Goal: Transaction & Acquisition: Obtain resource

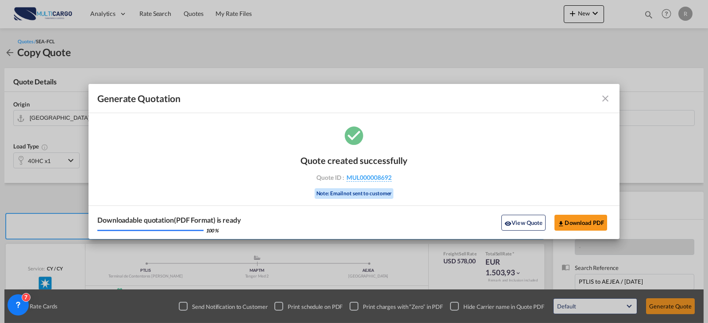
scroll to position [98, 0]
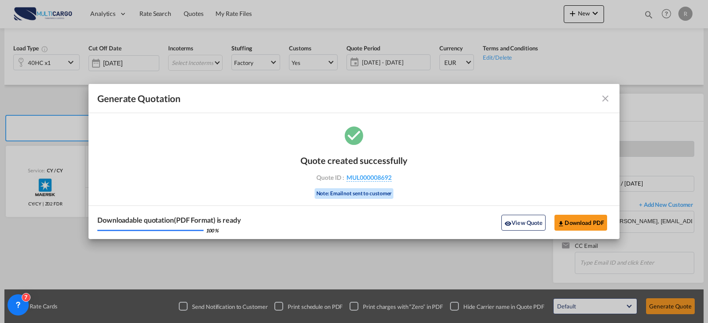
click at [606, 91] on md-toolbar "Generate Quotation" at bounding box center [353, 98] width 531 height 29
click at [607, 99] on md-icon "icon-close fg-AAA8AD cursor m-0" at bounding box center [605, 98] width 11 height 11
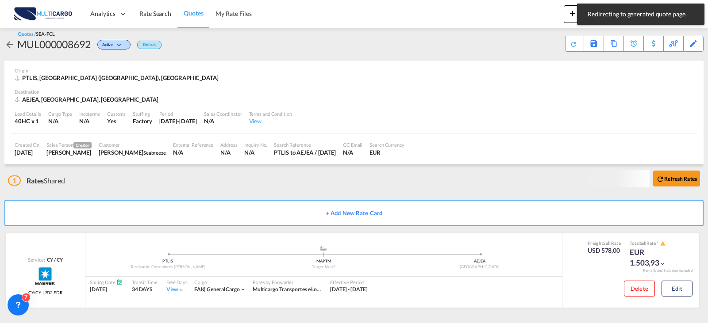
scroll to position [7, 0]
drag, startPoint x: 158, startPoint y: 8, endPoint x: 155, endPoint y: 16, distance: 8.1
click at [158, 8] on link "Rate Search" at bounding box center [155, 14] width 44 height 29
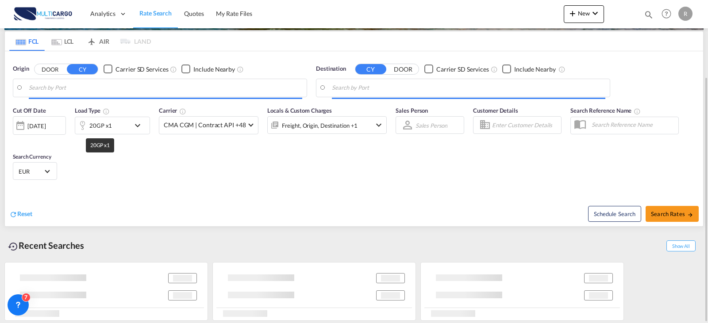
type input "[GEOGRAPHIC_DATA] ([GEOGRAPHIC_DATA]), PTLIS"
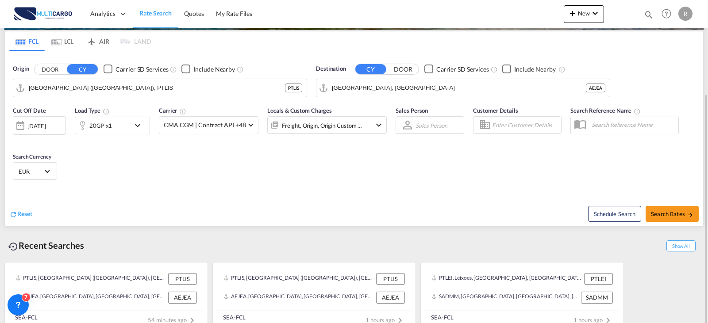
scroll to position [112, 0]
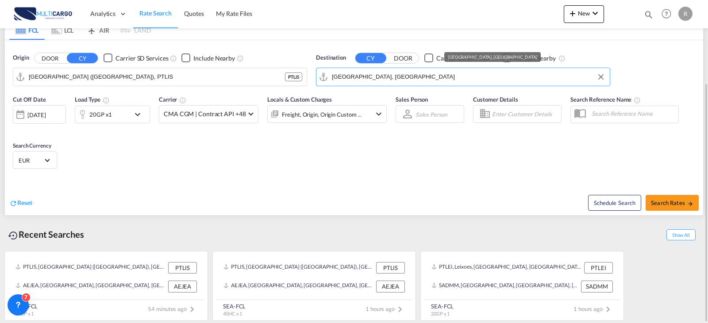
click at [372, 82] on input "[GEOGRAPHIC_DATA], [GEOGRAPHIC_DATA]" at bounding box center [468, 76] width 273 height 13
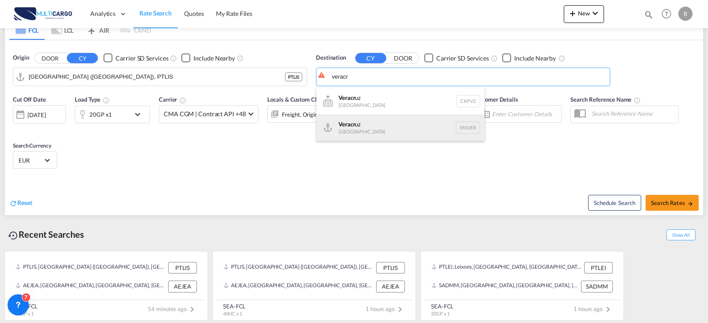
click at [409, 122] on div "Veracr uz [GEOGRAPHIC_DATA] MXVER" at bounding box center [400, 128] width 168 height 27
type input "[GEOGRAPHIC_DATA], MXVER"
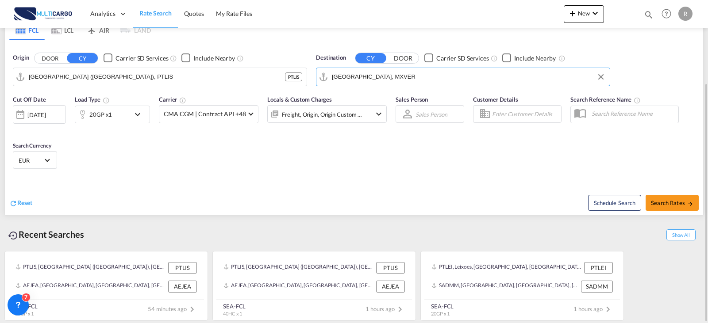
click at [144, 113] on md-icon "icon-chevron-down" at bounding box center [139, 114] width 15 height 11
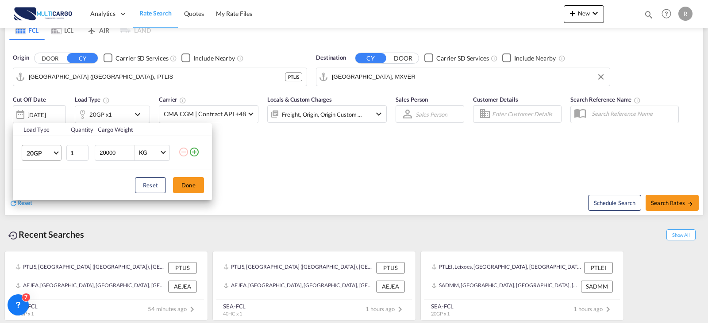
click at [51, 151] on span "20GP" at bounding box center [40, 153] width 26 height 9
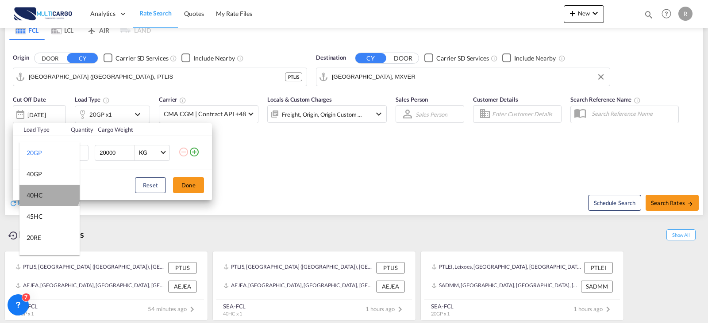
click at [49, 191] on md-option "40HC" at bounding box center [49, 195] width 60 height 21
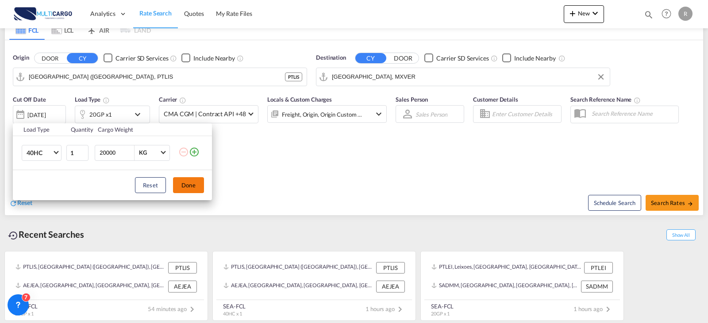
click at [183, 182] on button "Done" at bounding box center [188, 185] width 31 height 16
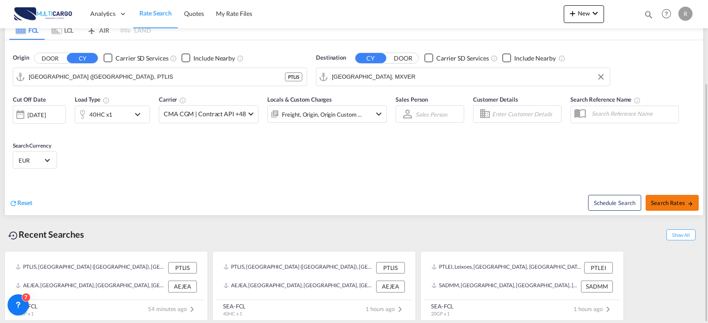
click at [679, 203] on span "Search Rates" at bounding box center [672, 203] width 42 height 7
type input "PTLIS to MXVER / [DATE]"
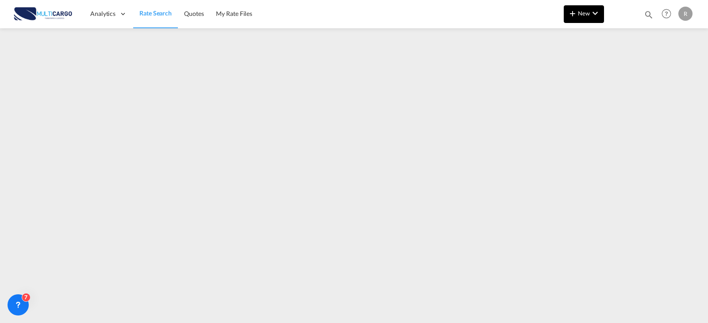
click at [566, 20] on button "New" at bounding box center [584, 14] width 40 height 18
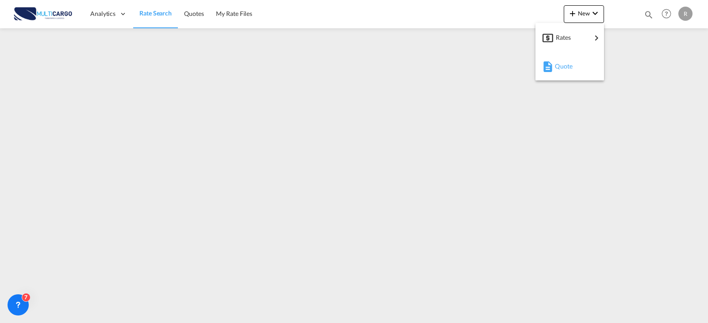
click at [563, 65] on span "Quote" at bounding box center [560, 67] width 10 height 18
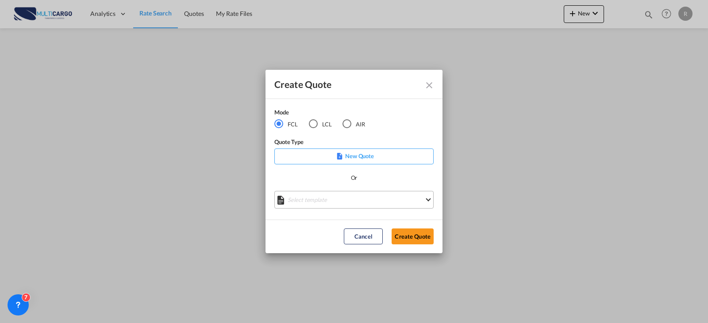
click at [315, 199] on md-select "Select template EXP EXW MERC.Nacional 09/2025 [PERSON_NAME] | [DATE] IMP DAP FC…" at bounding box center [353, 200] width 159 height 18
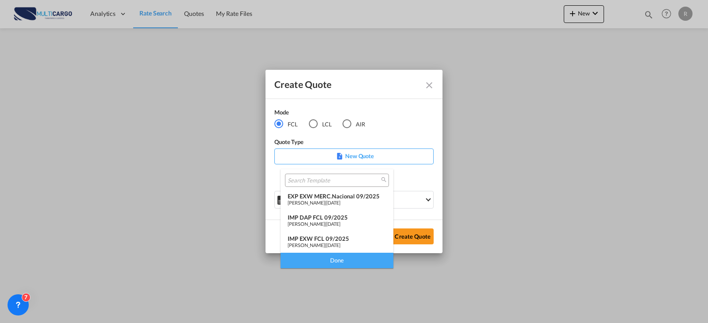
click at [343, 155] on md-backdrop at bounding box center [354, 161] width 708 height 323
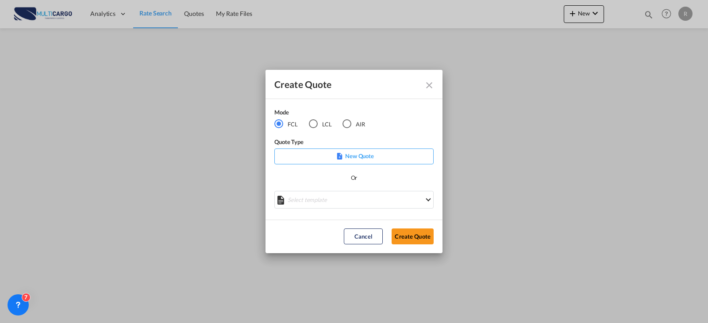
click at [343, 155] on p "New Quote" at bounding box center [353, 156] width 153 height 9
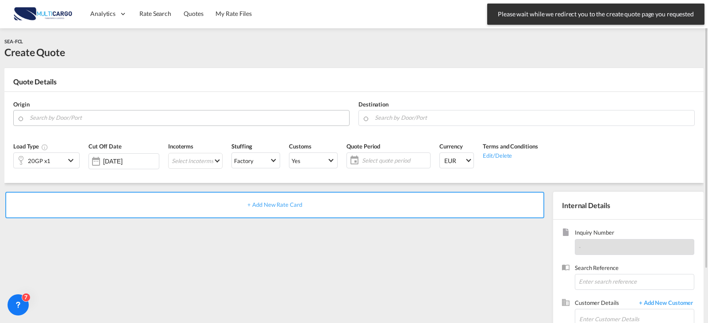
click at [115, 123] on input "Search by Door/Port" at bounding box center [187, 117] width 315 height 15
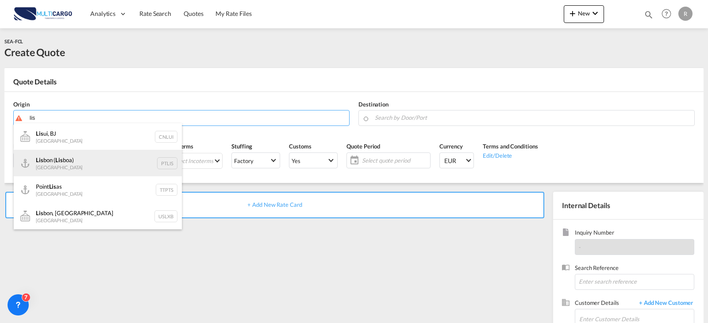
click at [58, 167] on div "Lis bon ( Lis boa) [GEOGRAPHIC_DATA] PTLIS" at bounding box center [98, 163] width 168 height 27
type input "[GEOGRAPHIC_DATA] ([GEOGRAPHIC_DATA]), PTLIS"
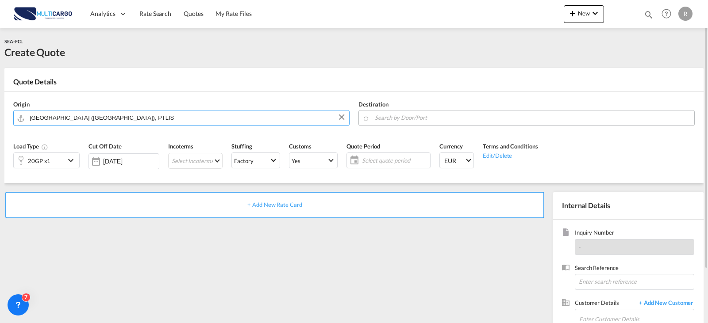
click at [409, 115] on input "Search by Door/Port" at bounding box center [532, 117] width 315 height 15
drag, startPoint x: 392, startPoint y: 118, endPoint x: 347, endPoint y: 121, distance: 45.7
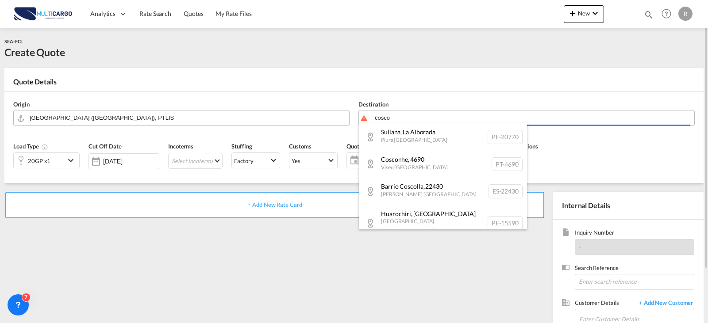
drag, startPoint x: 410, startPoint y: 122, endPoint x: 360, endPoint y: 122, distance: 50.0
click at [360, 122] on body "Analytics Reports Dashboard Rate Search Quotes My Rate Files Analytics" at bounding box center [354, 161] width 708 height 323
type input "o"
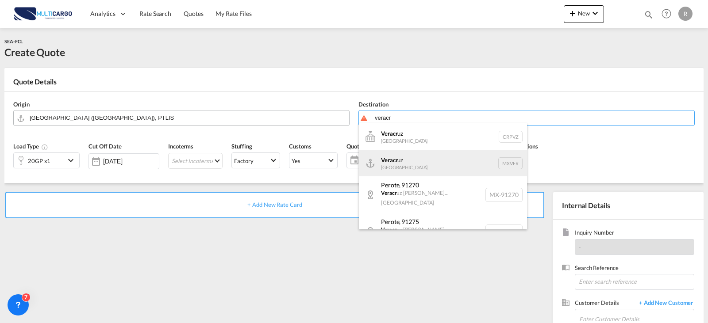
click at [396, 157] on div "Veracr uz [GEOGRAPHIC_DATA] MXVER" at bounding box center [443, 163] width 168 height 27
type input "[GEOGRAPHIC_DATA], MXVER"
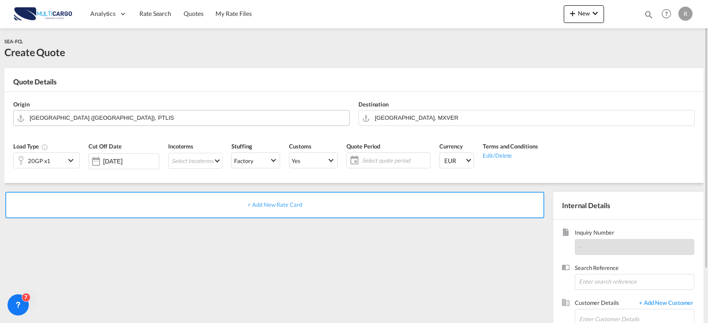
click at [347, 277] on div "+ Add New Rate Card" at bounding box center [276, 284] width 544 height 185
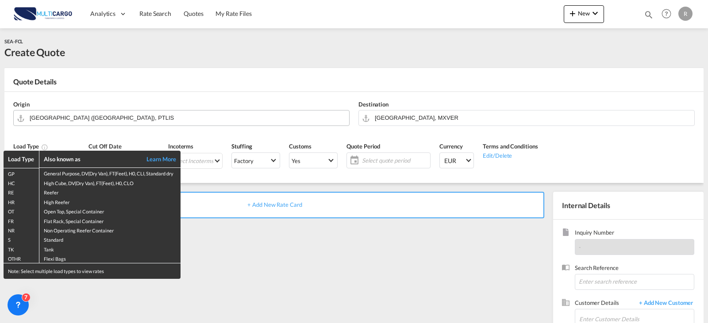
click at [208, 123] on div "Load Type Also known as Learn More GP General Purpose, DV(Dry Van), FT(Feet), H…" at bounding box center [354, 161] width 708 height 323
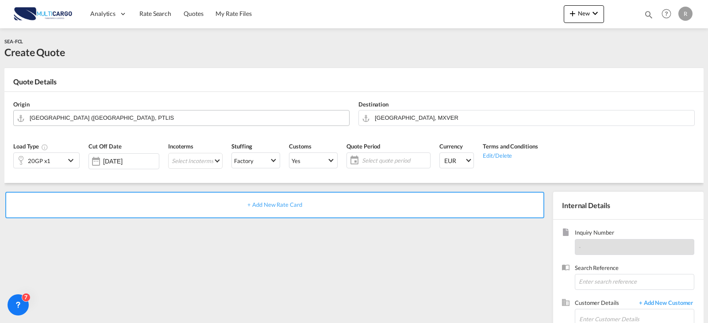
click at [69, 160] on md-icon "icon-chevron-down" at bounding box center [71, 160] width 13 height 11
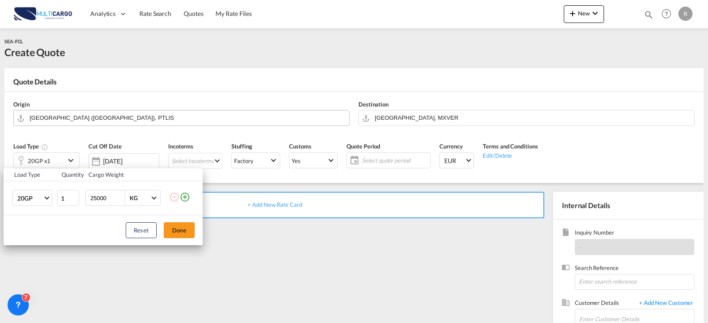
click at [178, 198] on md-icon "icon-minus-circle-outline" at bounding box center [174, 197] width 11 height 11
click at [184, 200] on md-icon "icon-plus-circle-outline" at bounding box center [185, 197] width 11 height 11
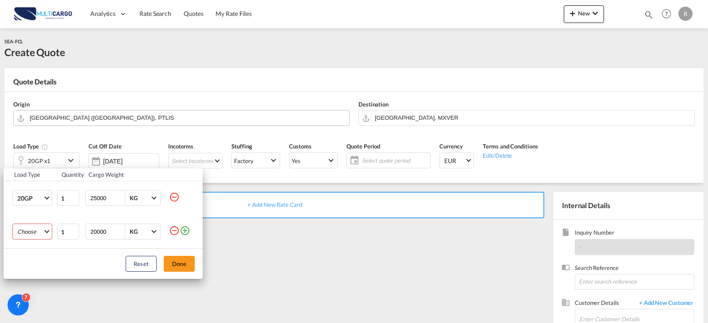
click at [47, 234] on md-select "Choose 20GP 40GP 40HC 45HC 20RE 40RE 40HR 20OT 40OT 20FR 40FR 40NR 20NR 45S 20T…" at bounding box center [32, 232] width 40 height 16
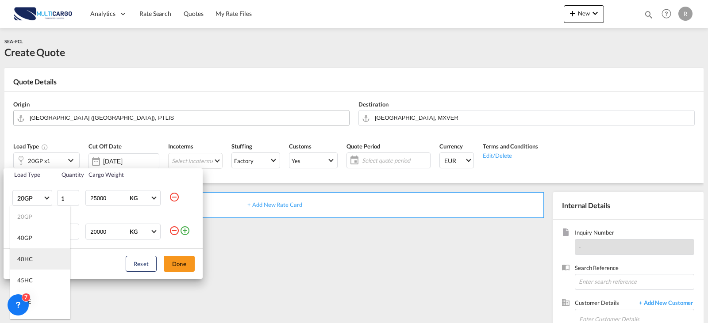
click at [41, 259] on md-option "40HC" at bounding box center [40, 259] width 60 height 21
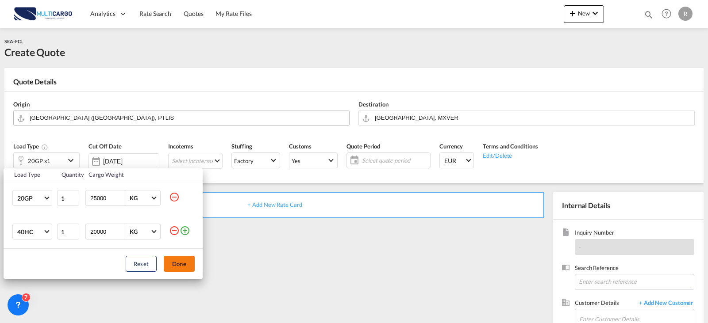
click at [175, 260] on button "Done" at bounding box center [179, 264] width 31 height 16
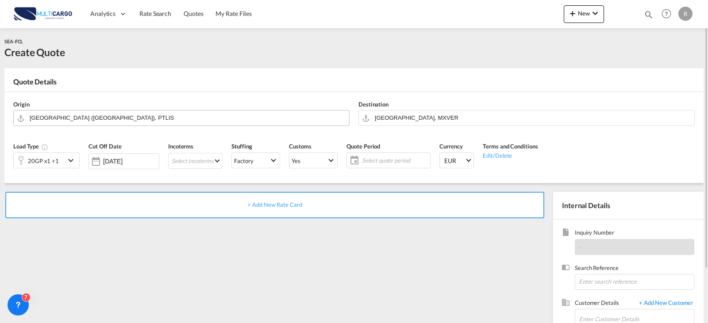
click at [361, 167] on span "Select quote period" at bounding box center [395, 160] width 70 height 12
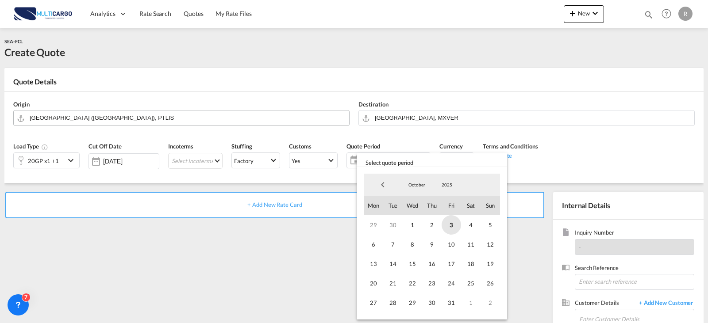
click at [445, 227] on span "3" at bounding box center [450, 224] width 19 height 19
click at [456, 304] on span "31" at bounding box center [450, 302] width 19 height 19
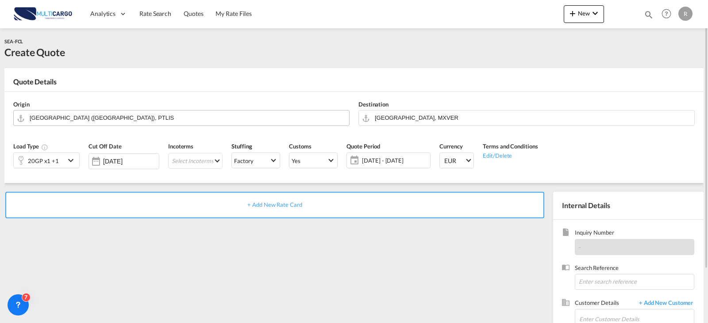
click at [306, 207] on div "+ Add New Rate Card" at bounding box center [274, 205] width 539 height 27
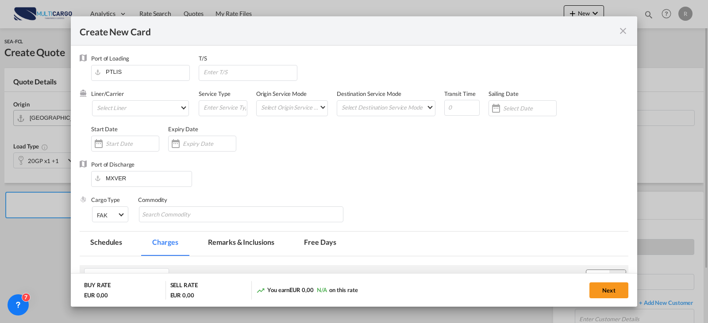
click at [306, 206] on div "Commodity" at bounding box center [245, 213] width 215 height 35
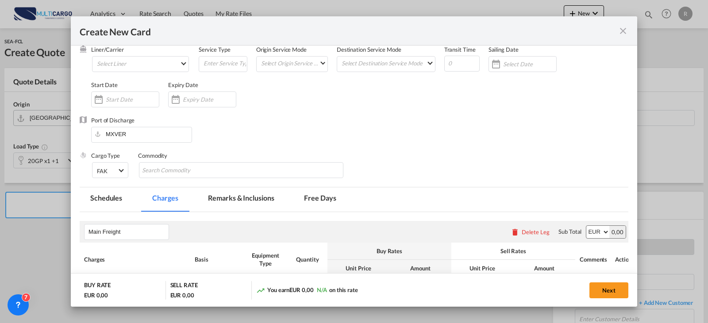
type input "Basic Ocean Freight"
select select "per equipment"
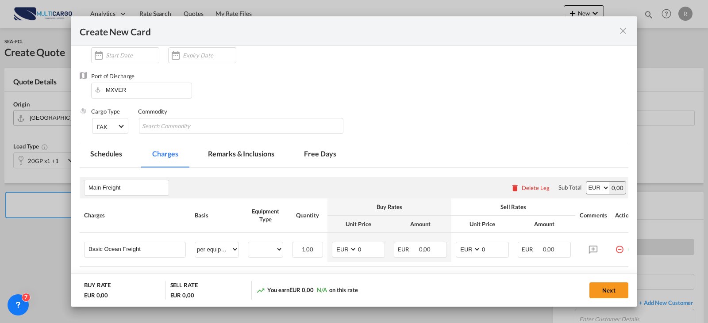
scroll to position [44, 0]
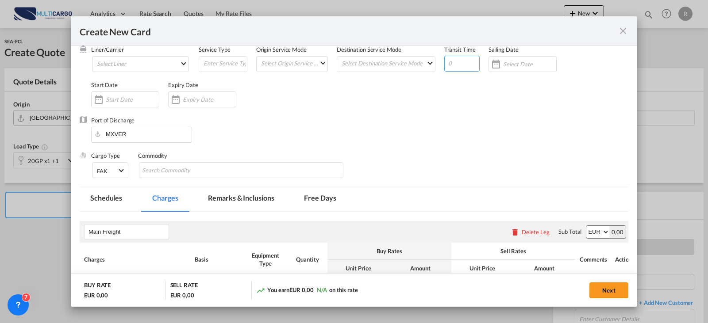
drag, startPoint x: 455, startPoint y: 66, endPoint x: 434, endPoint y: 66, distance: 20.8
click at [434, 66] on div "Liner/Carrier Select Liner Atlantic Container Line (ACL) [PERSON_NAME] Transpor…" at bounding box center [359, 81] width 537 height 71
type input "28"
click at [171, 67] on md-select "Select Liner Atlantic Container Line (ACL) [PERSON_NAME] Transport ([GEOGRAPHIC…" at bounding box center [140, 64] width 97 height 16
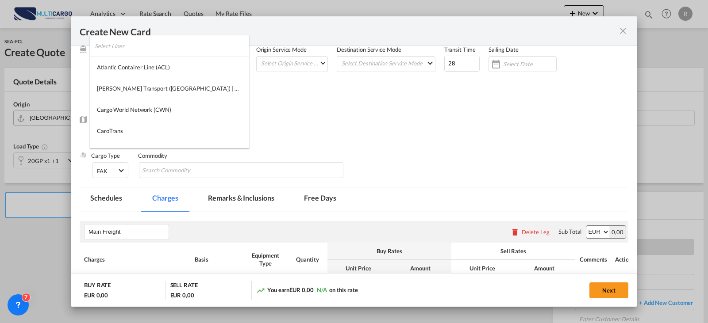
type md-option "275"
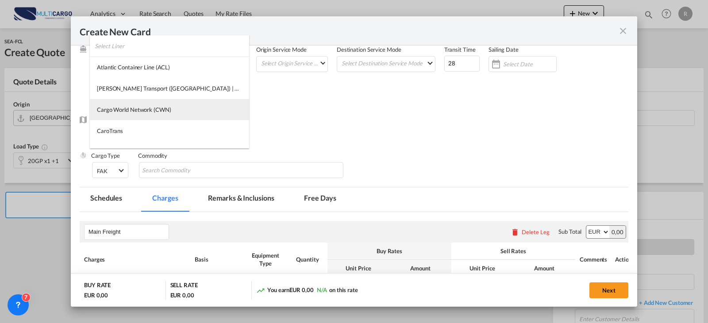
type md-option "13856"
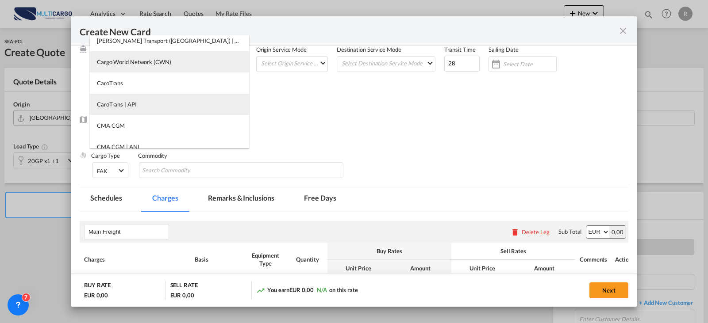
scroll to position [92, 0]
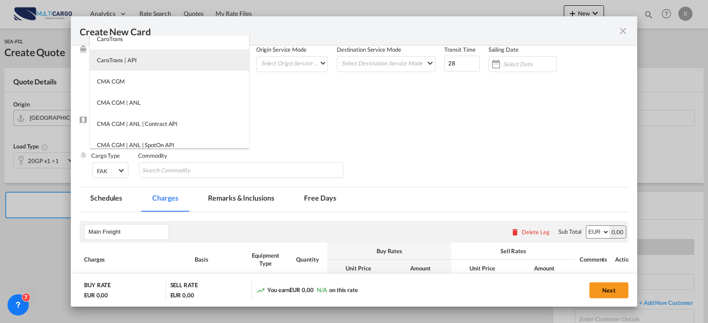
type md-option "55"
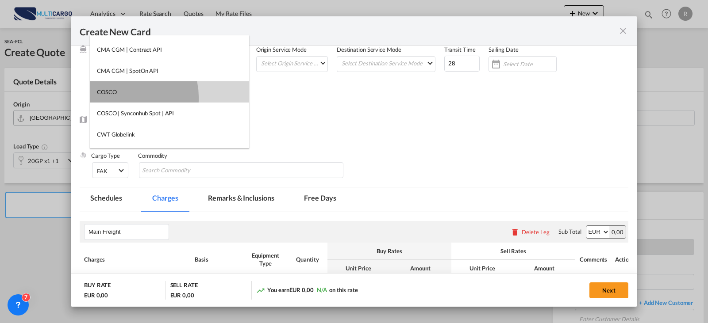
click at [119, 98] on md-option "COSCO" at bounding box center [169, 91] width 159 height 21
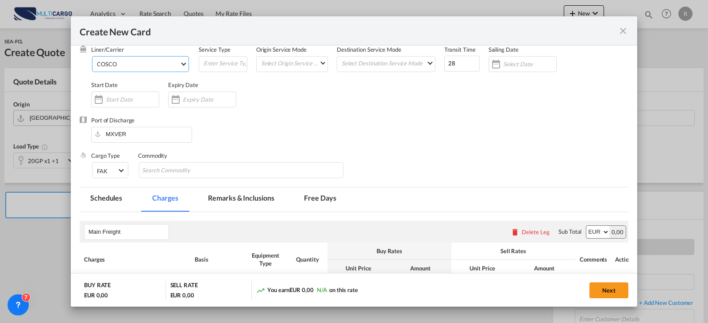
scroll to position [0, 0]
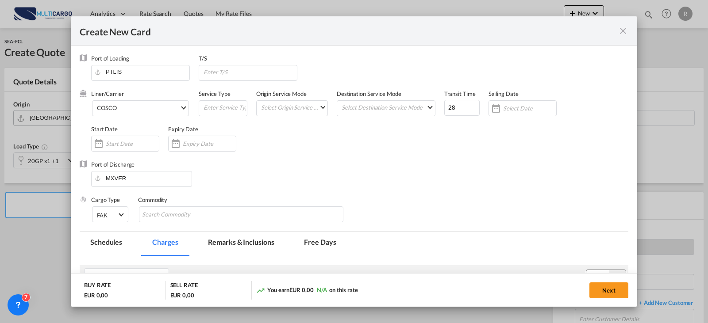
click at [335, 147] on div "Liner/Carrier COSCO Service Type Origin Service Mode Select Origin Service Mode…" at bounding box center [359, 125] width 537 height 71
click at [192, 146] on input "Create New Card ..." at bounding box center [209, 143] width 53 height 7
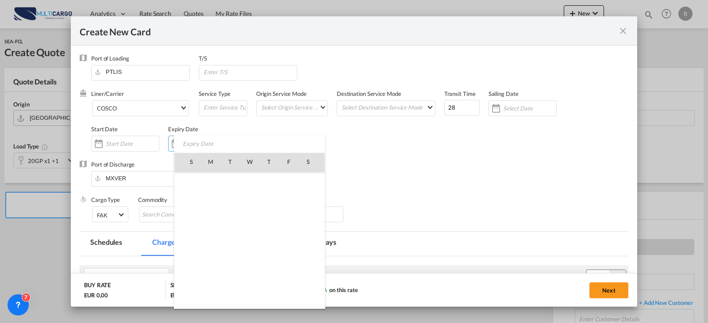
scroll to position [205033, 0]
click at [291, 260] on span "31" at bounding box center [289, 259] width 18 height 18
type input "[DATE]"
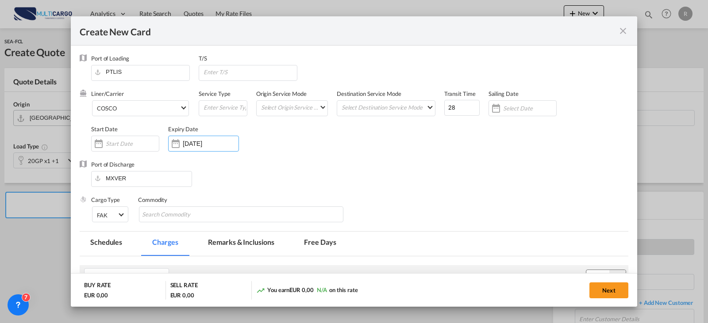
click at [320, 196] on div "Port of Discharge MXVER" at bounding box center [354, 178] width 549 height 35
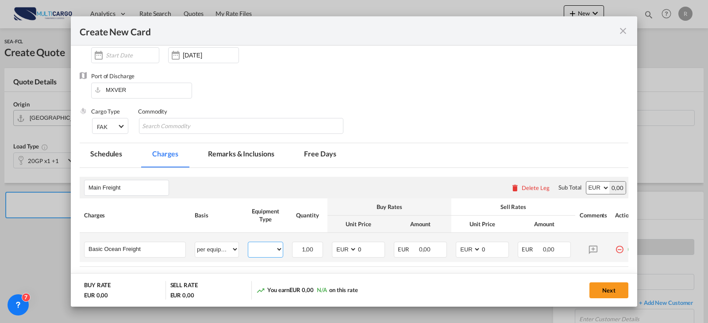
click at [280, 248] on select "20GP 40HC" at bounding box center [265, 250] width 35 height 12
select select "20GP"
click at [248, 244] on select "20GP 40HC" at bounding box center [265, 250] width 35 height 12
type input "1813"
type input "1913"
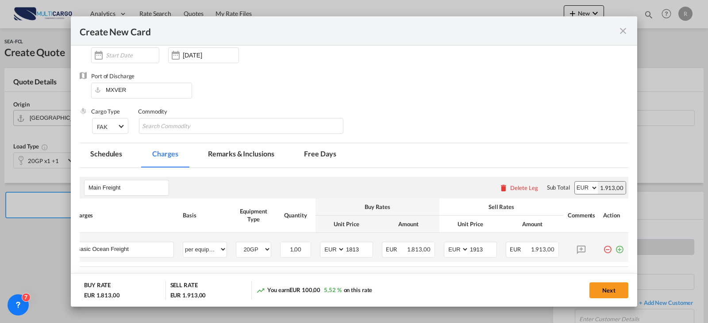
click at [615, 251] on md-icon "icon-plus-circle-outline green-400-fg" at bounding box center [619, 246] width 9 height 9
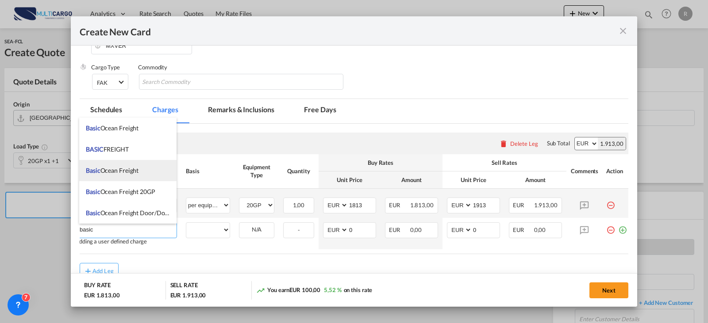
click at [122, 169] on span "Basic Ocean Freight" at bounding box center [112, 171] width 53 height 8
type input "Basic Ocean Freight"
select select "per equipment"
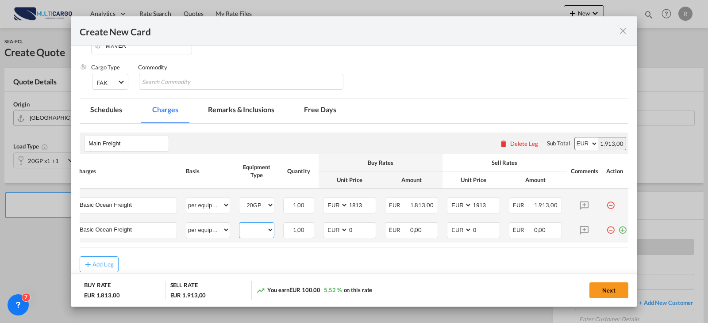
click at [247, 234] on select "20GP 40HC" at bounding box center [256, 230] width 35 height 12
select select "40HC"
click at [239, 225] on select "20GP 40HC" at bounding box center [256, 230] width 35 height 12
type input "1926"
type input "2096"
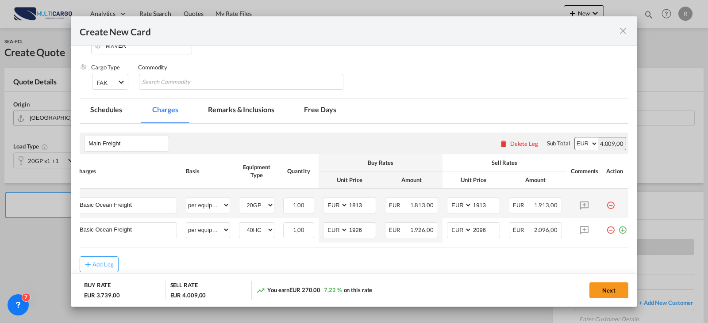
scroll to position [162, 0]
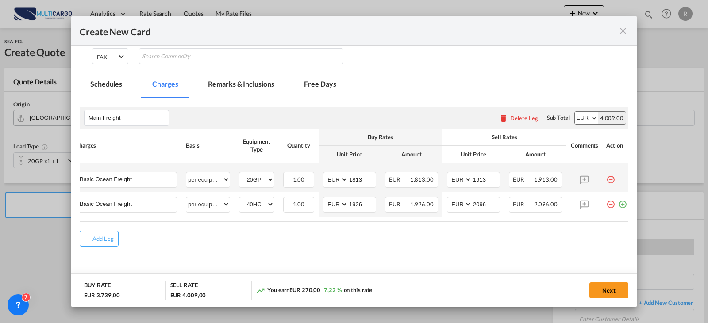
click at [603, 294] on button "Next" at bounding box center [608, 291] width 39 height 16
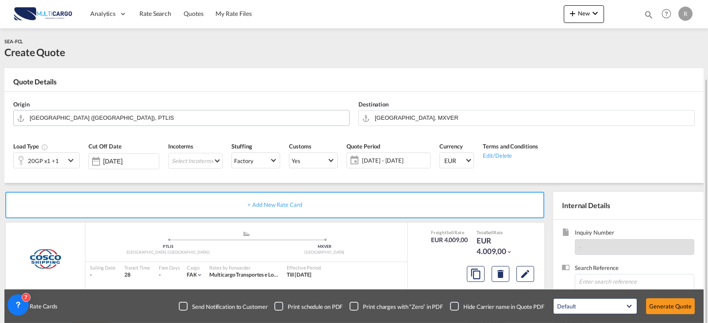
scroll to position [44, 0]
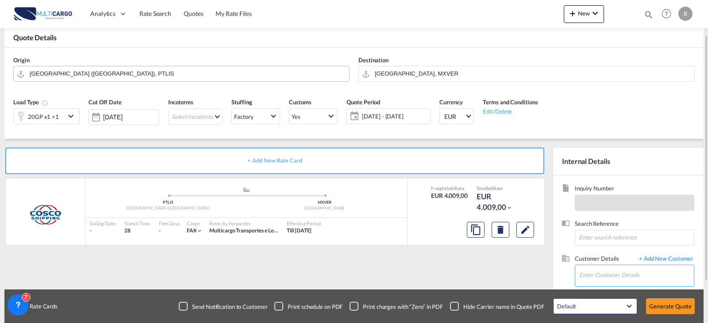
click at [617, 268] on input "Enter Customer Details" at bounding box center [636, 275] width 115 height 20
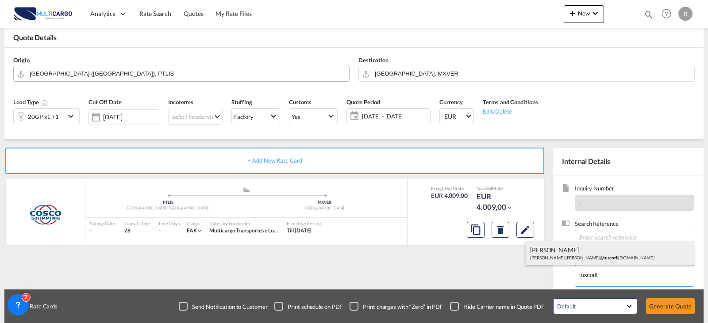
click at [640, 252] on div "[PERSON_NAME] [PERSON_NAME].[PERSON_NAME]@ tuscorll [DOMAIN_NAME]" at bounding box center [610, 254] width 168 height 24
type input "[PERSON_NAME] CARRILLO, [EMAIL_ADDRESS][PERSON_NAME][DOMAIN_NAME]"
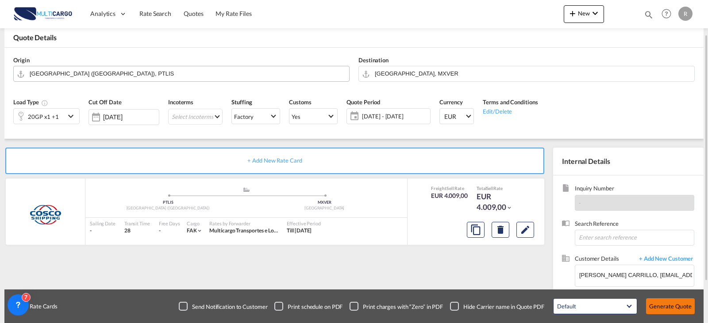
click at [665, 307] on button "Generate Quote" at bounding box center [670, 307] width 49 height 16
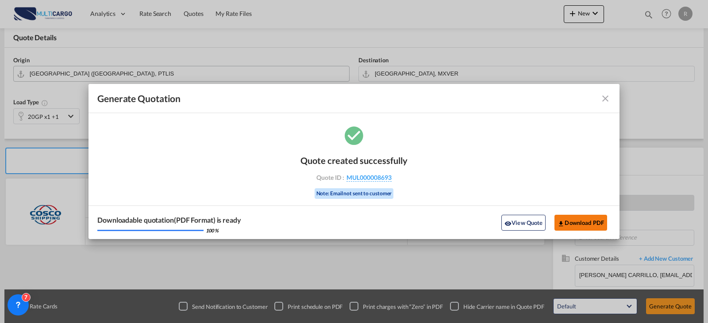
click at [577, 218] on button "Download PDF" at bounding box center [580, 223] width 53 height 16
click at [603, 101] on md-icon "icon-close fg-AAA8AD cursor m-0" at bounding box center [605, 98] width 11 height 11
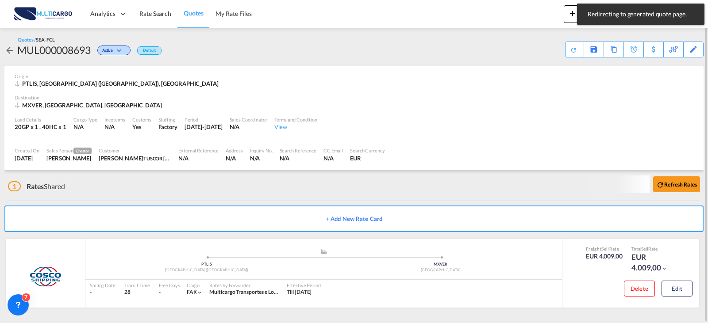
scroll to position [1, 0]
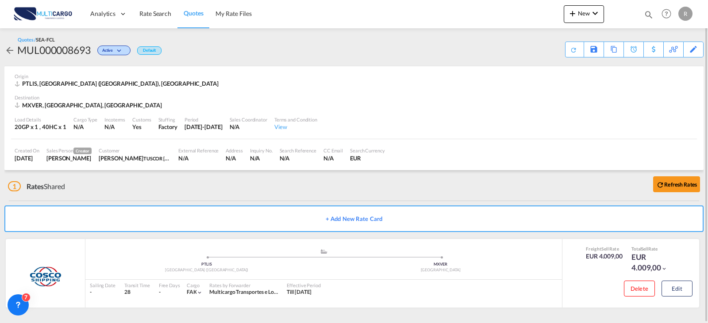
click at [648, 17] on md-icon "icon-magnify" at bounding box center [649, 15] width 10 height 10
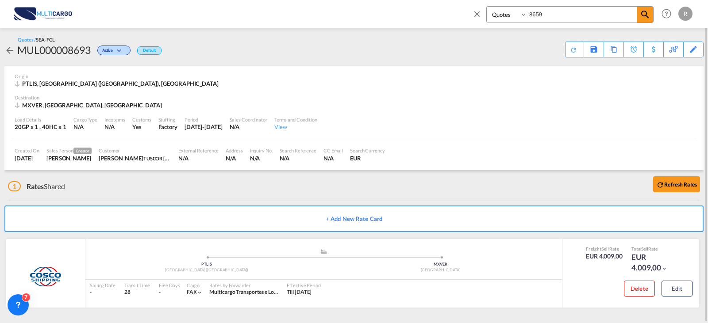
click at [561, 21] on input "8659" at bounding box center [582, 14] width 110 height 15
type input "8569"
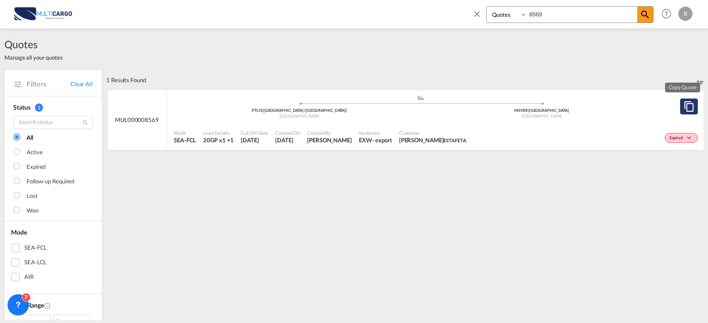
click at [683, 106] on md-icon "assets/icons/custom/copyQuote.svg" at bounding box center [688, 106] width 11 height 11
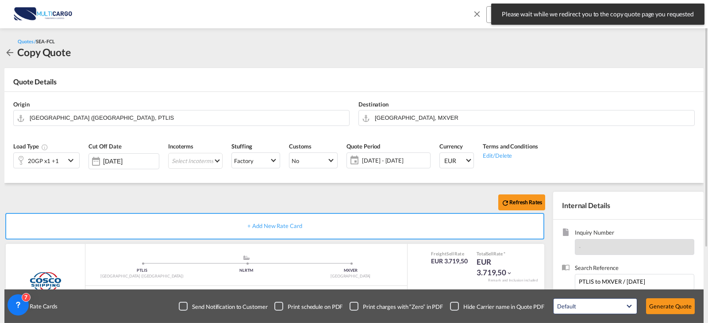
click at [407, 163] on span "[DATE] - [DATE]" at bounding box center [395, 161] width 66 height 8
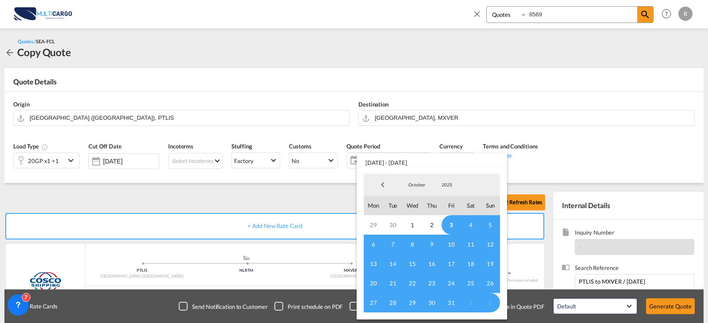
click at [453, 227] on span "3" at bounding box center [450, 224] width 19 height 19
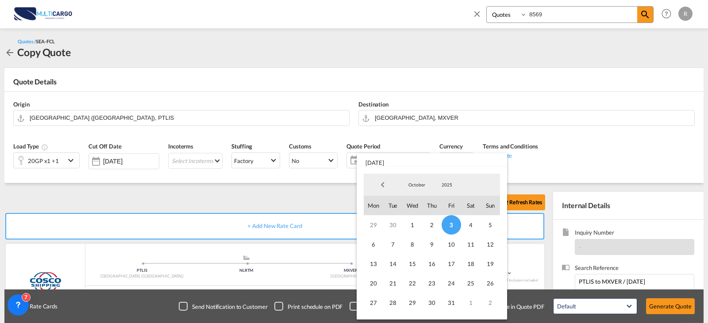
click at [472, 13] on md-backdrop at bounding box center [354, 161] width 708 height 323
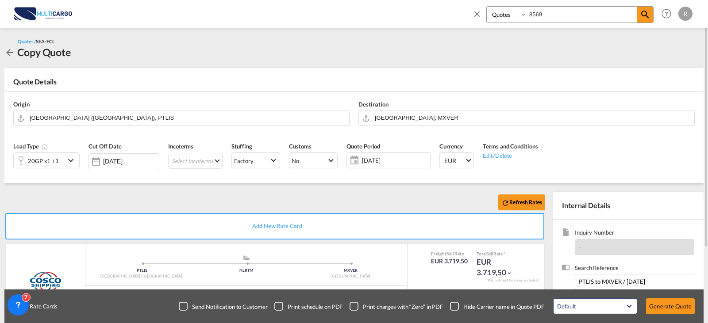
click at [2, 53] on div "Quotes / SEA-FCL Copy Quote Quote Details Origin [GEOGRAPHIC_DATA] ([GEOGRAPHIC…" at bounding box center [354, 224] width 708 height 393
click at [5, 53] on md-icon "icon-arrow-left" at bounding box center [9, 52] width 11 height 11
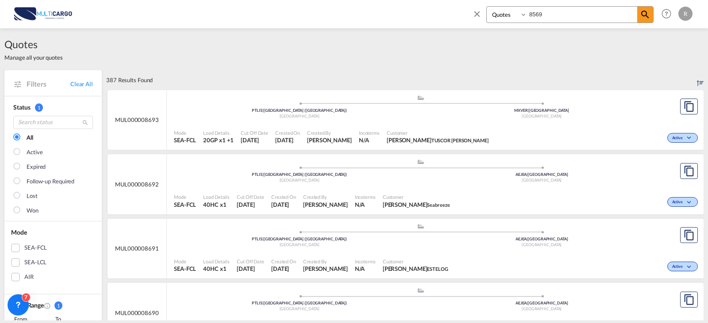
click at [572, 20] on input "8569" at bounding box center [582, 14] width 110 height 15
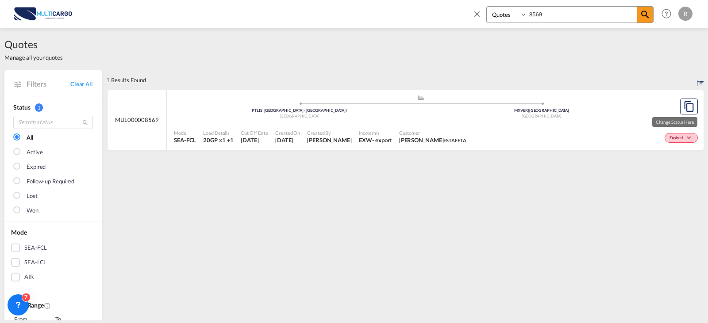
click at [676, 137] on span "Expired" at bounding box center [676, 138] width 15 height 6
click at [573, 135] on div "Lost Won" at bounding box center [354, 161] width 708 height 323
click at [433, 120] on div ".a{fill:#aaa8ad;} .a{fill:#aaa8ad;} PTLIS | [GEOGRAPHIC_DATA] ([GEOGRAPHIC_DATA…" at bounding box center [420, 108] width 493 height 27
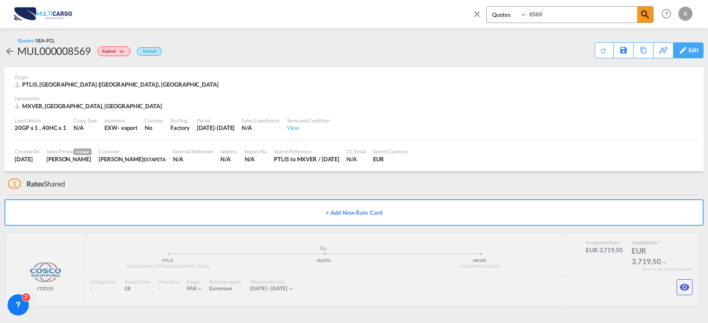
click at [697, 51] on div "Edit" at bounding box center [693, 50] width 10 height 15
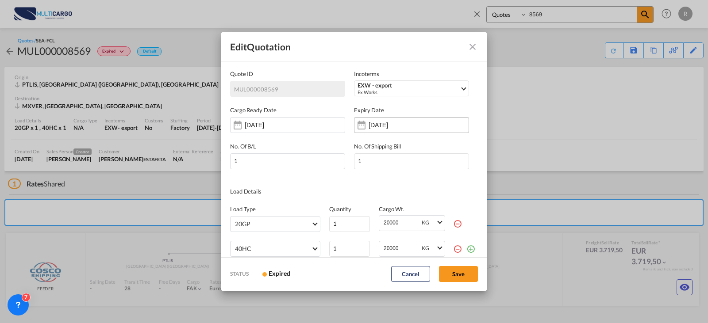
click at [388, 127] on input "[DATE]" at bounding box center [396, 125] width 56 height 7
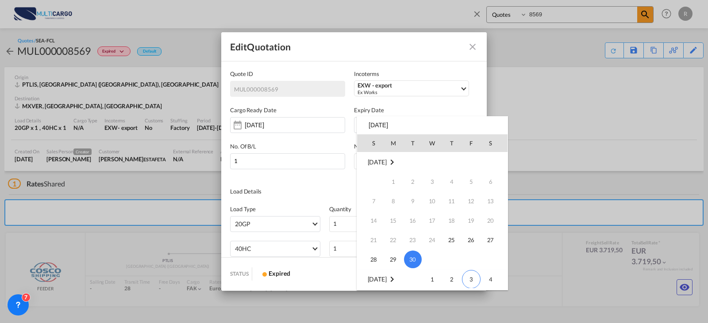
scroll to position [88, 0]
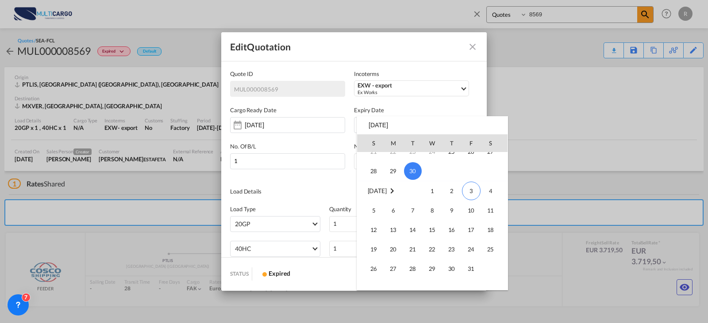
click at [477, 267] on span "31" at bounding box center [471, 269] width 18 height 18
type input "[DATE]"
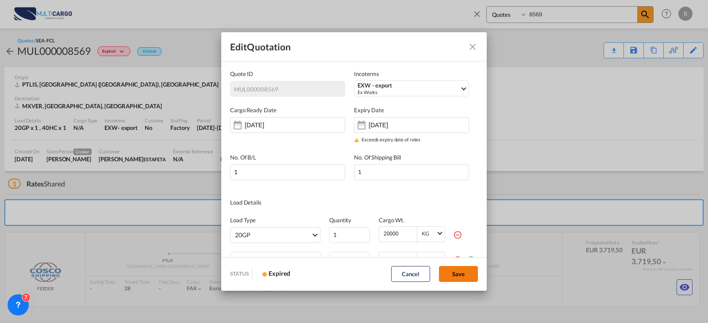
click at [469, 269] on button "Save" at bounding box center [458, 274] width 39 height 16
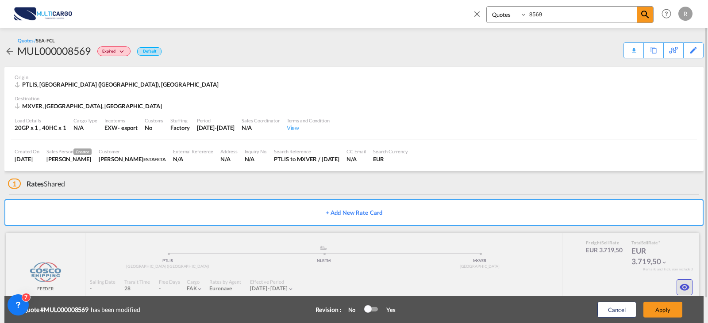
click at [683, 286] on md-icon "icon-eye" at bounding box center [684, 287] width 11 height 11
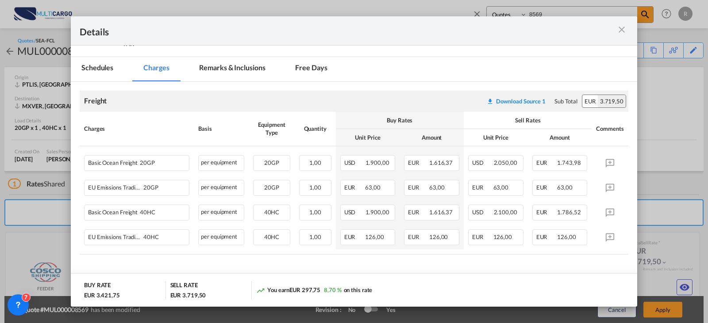
scroll to position [0, 0]
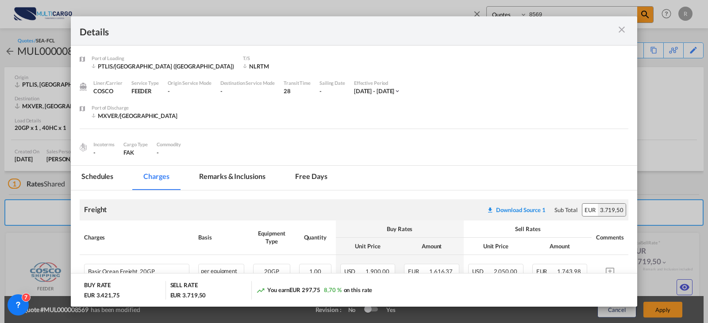
click at [619, 34] on md-icon "icon-close m-3 fg-AAA8AD cursor" at bounding box center [621, 29] width 11 height 11
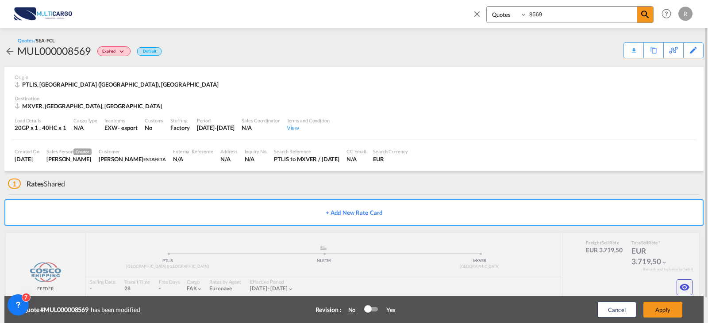
click at [614, 168] on div "Created On [DATE] Sales Person Creator [PERSON_NAME] Customer [PERSON_NAME] EST…" at bounding box center [354, 155] width 686 height 31
click at [659, 308] on button "Apply" at bounding box center [662, 310] width 39 height 16
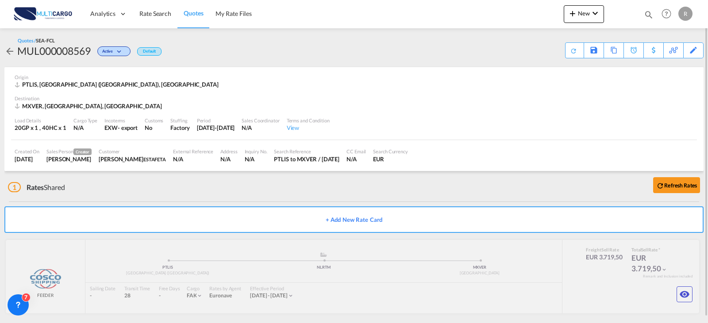
scroll to position [6, 0]
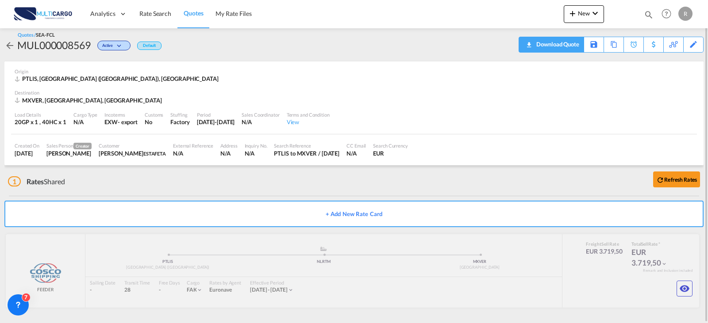
click at [566, 43] on div "Download Quote" at bounding box center [556, 44] width 45 height 14
click at [609, 47] on div "Copy Quote" at bounding box center [604, 44] width 30 height 15
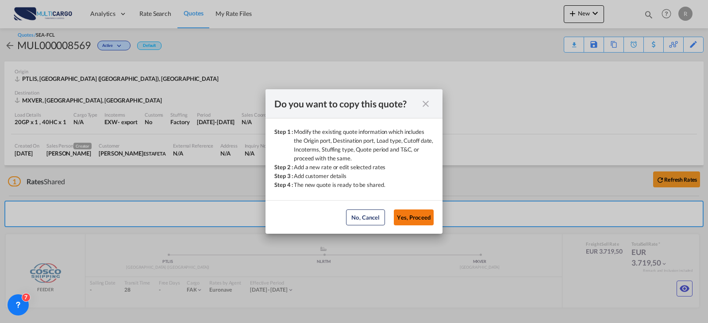
click at [401, 215] on button "Yes, Proceed" at bounding box center [414, 218] width 40 height 16
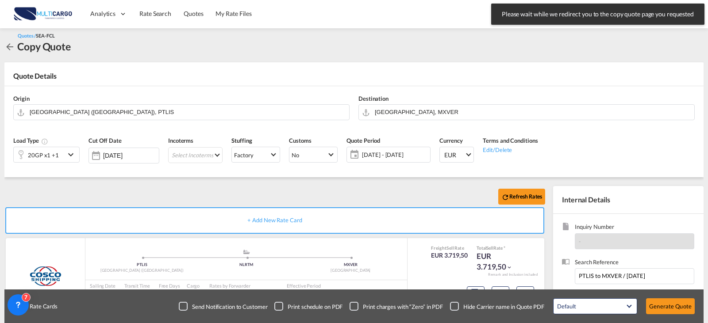
scroll to position [98, 0]
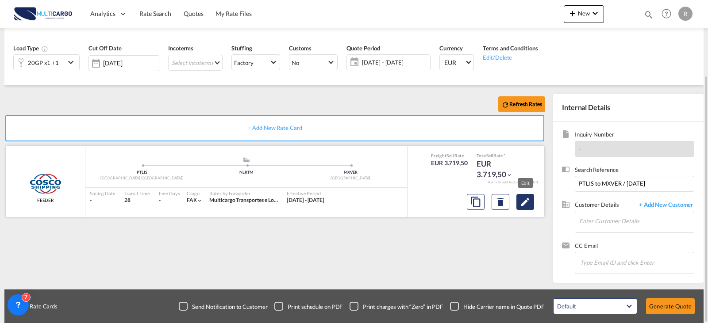
click at [533, 202] on button "Edit" at bounding box center [525, 202] width 18 height 16
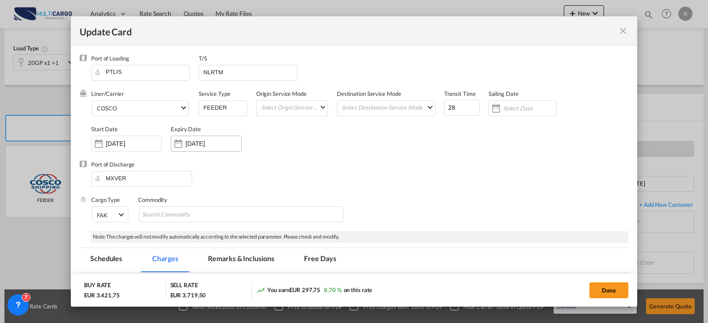
click at [185, 142] on input "[DATE]" at bounding box center [213, 143] width 56 height 7
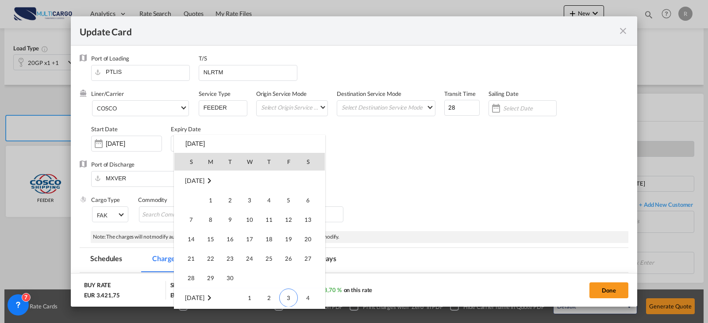
scroll to position [117, 0]
click at [291, 263] on span "31" at bounding box center [289, 259] width 18 height 18
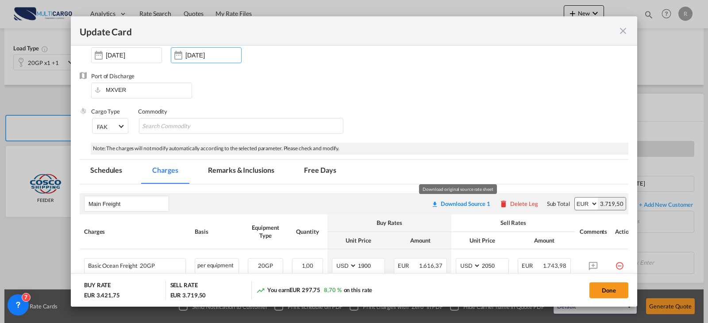
scroll to position [177, 0]
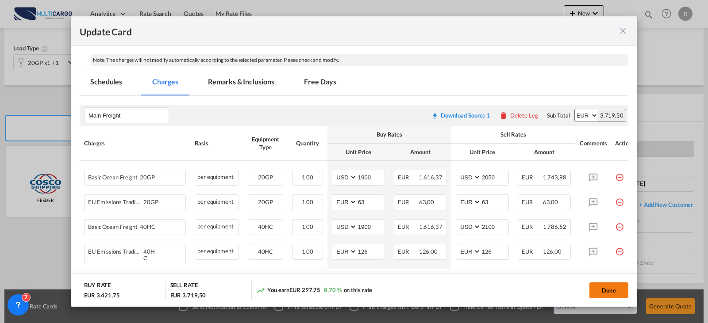
click at [613, 296] on button "Done" at bounding box center [608, 291] width 39 height 16
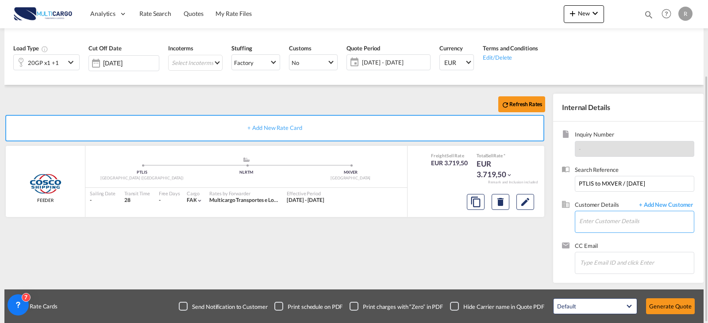
click at [629, 226] on input "Enter Customer Details" at bounding box center [636, 221] width 115 height 20
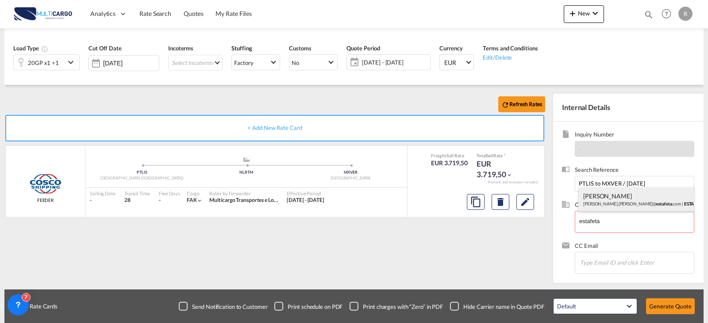
drag, startPoint x: 624, startPoint y: 204, endPoint x: 641, endPoint y: 240, distance: 39.4
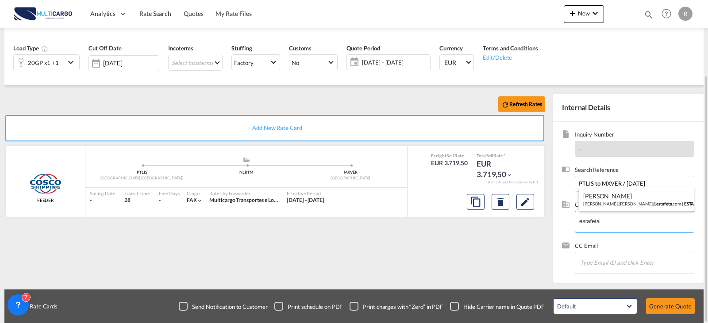
click at [624, 204] on div "[PERSON_NAME] [PERSON_NAME].[PERSON_NAME]@ estafeta .com | ESTAFETA" at bounding box center [636, 200] width 115 height 24
type input "ESTAFETA, [PERSON_NAME], [PERSON_NAME][EMAIL_ADDRESS][PERSON_NAME][DOMAIN_NAME]"
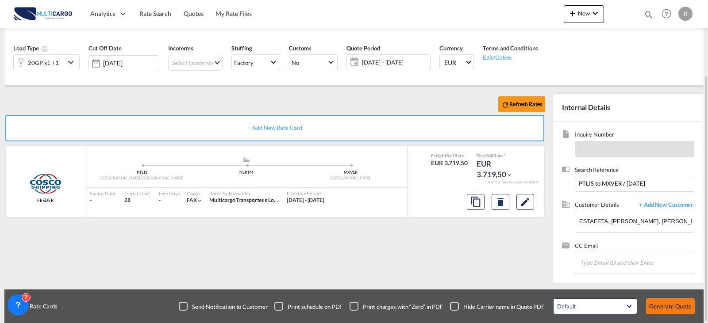
click at [663, 301] on button "Generate Quote" at bounding box center [670, 307] width 49 height 16
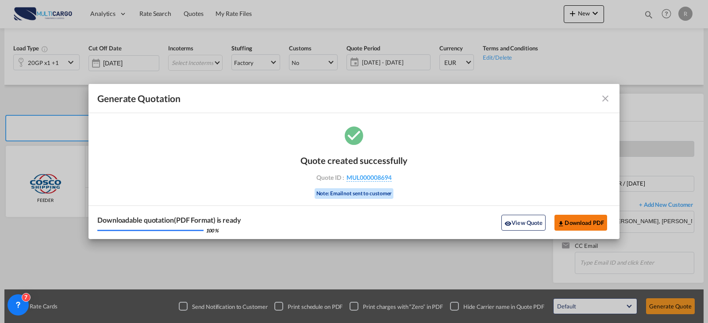
click at [583, 226] on button "Download PDF" at bounding box center [580, 223] width 53 height 16
click at [598, 97] on div "Generate Quotation Quote ..." at bounding box center [584, 98] width 51 height 11
click at [603, 96] on md-icon "icon-close fg-AAA8AD cursor m-0" at bounding box center [605, 98] width 11 height 11
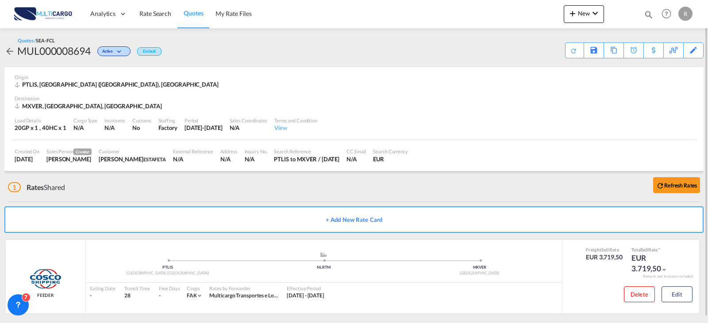
click at [649, 17] on md-icon "icon-magnify" at bounding box center [649, 15] width 10 height 10
click at [573, 17] on input at bounding box center [582, 14] width 110 height 15
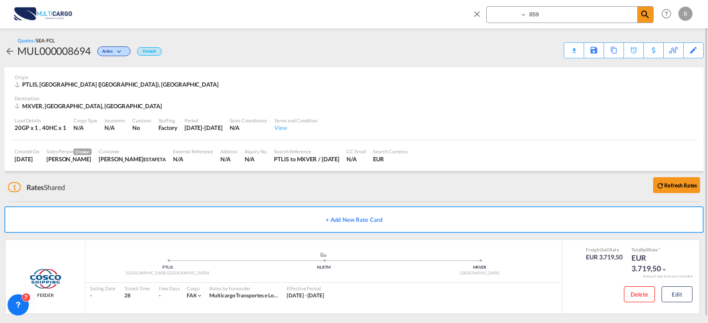
type input "8595"
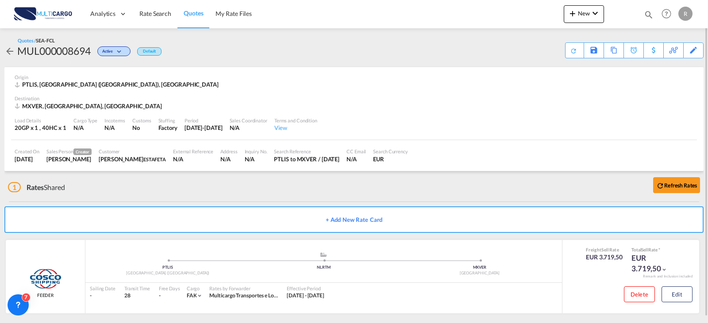
click at [649, 16] on md-icon "icon-magnify" at bounding box center [649, 15] width 10 height 10
click at [509, 14] on select "Quotes" at bounding box center [508, 15] width 42 height 16
select select "Quotes"
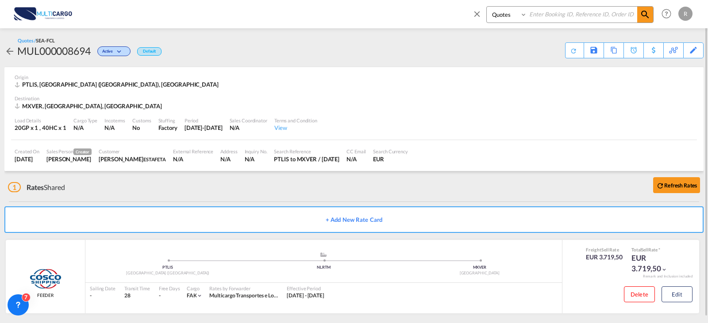
click at [487, 7] on select "Quotes" at bounding box center [508, 15] width 42 height 16
click at [547, 21] on input at bounding box center [582, 14] width 110 height 15
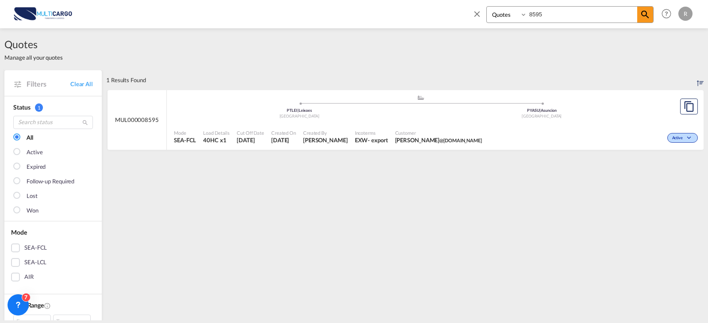
click at [542, 15] on input "8595" at bounding box center [582, 14] width 110 height 15
type input "8570"
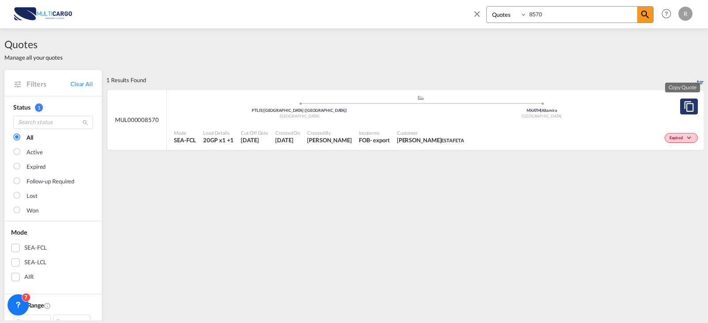
click at [683, 111] on md-icon "assets/icons/custom/copyQuote.svg" at bounding box center [688, 106] width 11 height 11
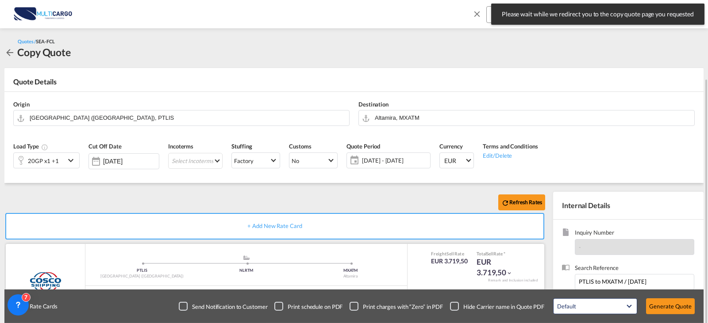
scroll to position [44, 0]
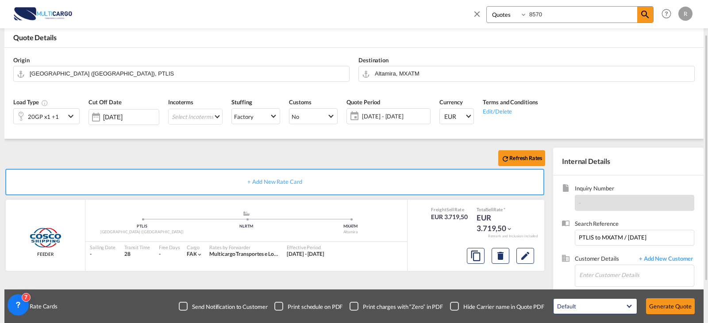
click at [405, 120] on span "[DATE] - [DATE]" at bounding box center [395, 116] width 66 height 8
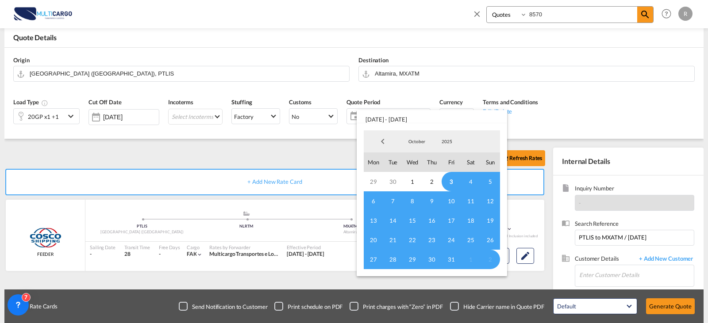
click at [449, 184] on span "3" at bounding box center [450, 181] width 19 height 19
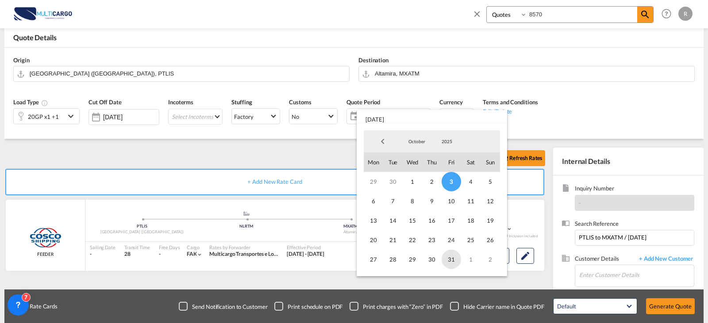
click at [449, 257] on span "31" at bounding box center [450, 259] width 19 height 19
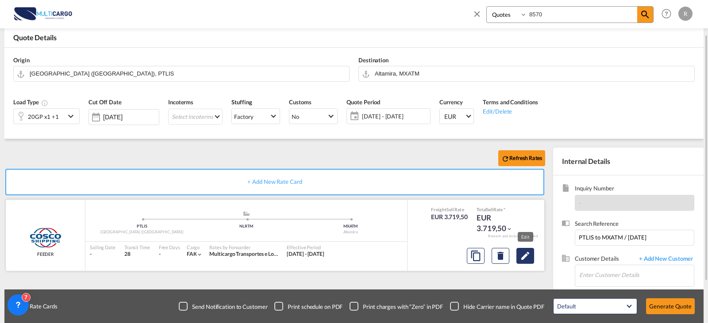
click at [528, 263] on button "Edit" at bounding box center [525, 256] width 18 height 16
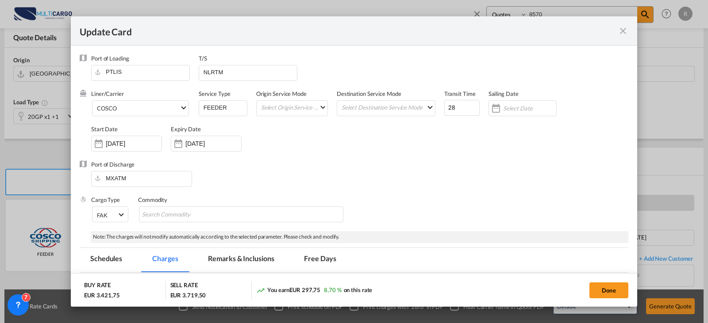
click at [198, 145] on input "[DATE]" at bounding box center [213, 143] width 56 height 7
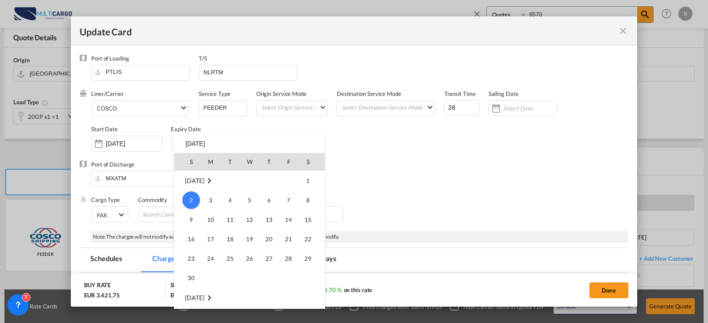
scroll to position [190, 0]
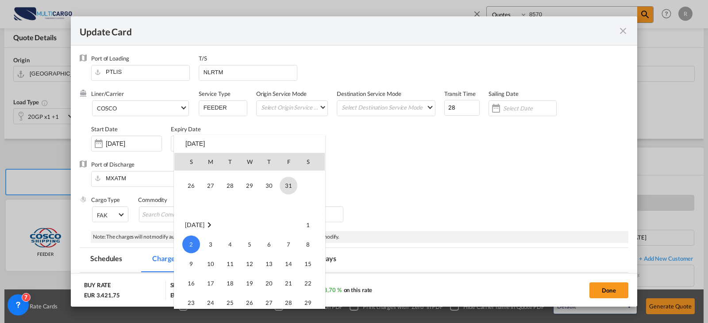
click at [288, 192] on span "31" at bounding box center [289, 186] width 18 height 18
type input "[DATE]"
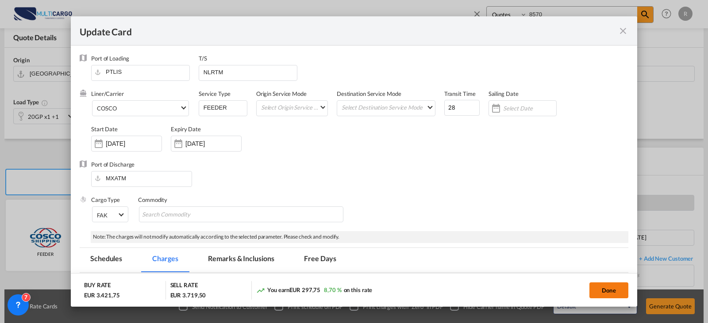
click at [596, 295] on button "Done" at bounding box center [608, 291] width 39 height 16
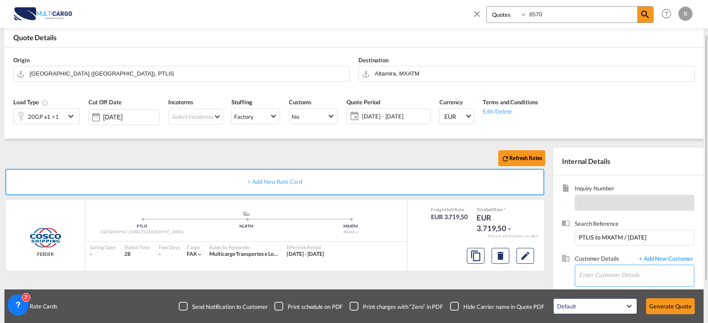
click at [602, 272] on input "Enter Customer Details" at bounding box center [636, 275] width 115 height 20
click at [635, 255] on div "[PERSON_NAME] [PERSON_NAME].[PERSON_NAME]@ estafe [DOMAIN_NAME] | ESTAFE TA" at bounding box center [636, 254] width 115 height 24
type input "ESTAFETA, [PERSON_NAME], [PERSON_NAME][EMAIL_ADDRESS][PERSON_NAME][DOMAIN_NAME]"
click at [674, 305] on button "Generate Quote" at bounding box center [670, 307] width 49 height 16
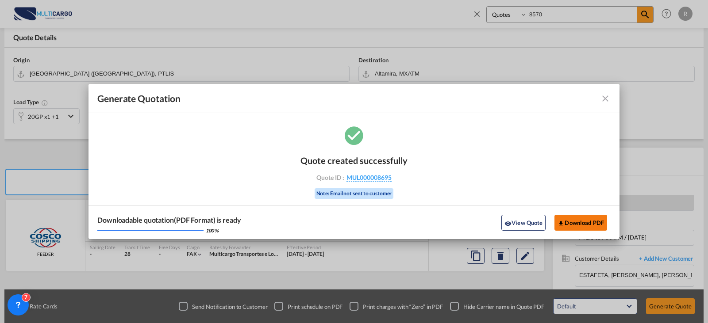
click at [572, 229] on button "Download PDF" at bounding box center [580, 223] width 53 height 16
